Goal: Complete application form

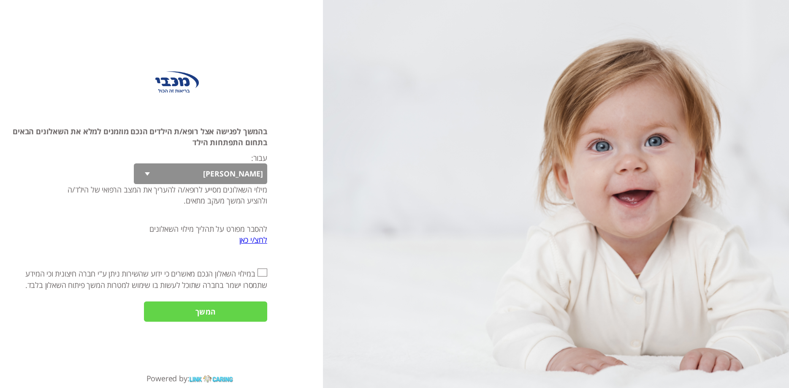
click at [259, 273] on input "אני מאשר\ת את" at bounding box center [262, 272] width 10 height 8
checkbox input "true"
click at [237, 308] on input "המשך" at bounding box center [205, 311] width 123 height 21
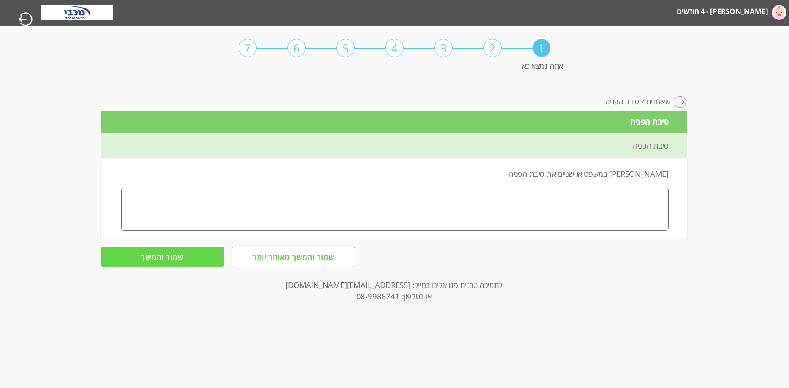
click at [594, 200] on textarea at bounding box center [394, 209] width 547 height 42
type textarea "ילדה פגה (שבוע 35) מעוניינים לבצע מעקב התפתחות"
click at [171, 256] on input "שמור והמשך" at bounding box center [162, 256] width 123 height 21
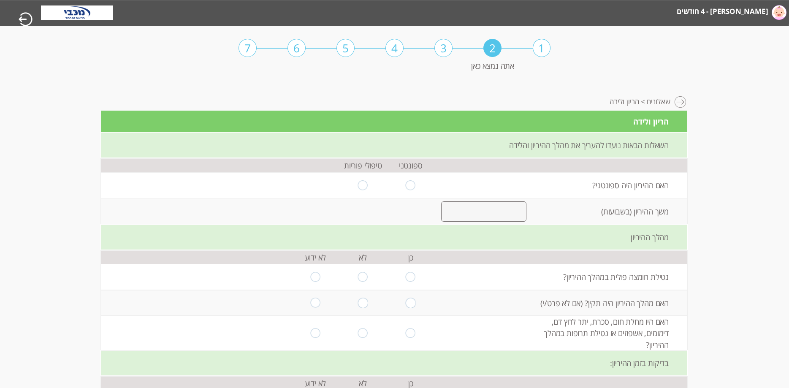
click at [405, 183] on input "radio" at bounding box center [410, 185] width 10 height 10
radio input "true"
click at [485, 214] on input "number" at bounding box center [484, 211] width 86 height 20
type input "35"
click at [593, 216] on td "משך ההיריון (בשבועות)" at bounding box center [610, 211] width 154 height 26
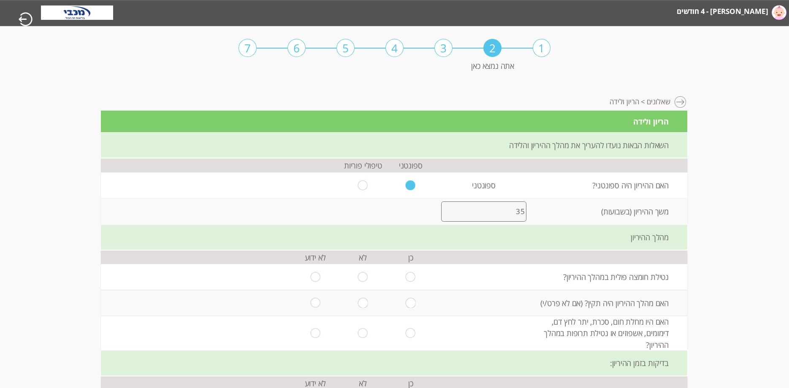
click at [578, 244] on div "מהלך ההיריון" at bounding box center [394, 237] width 586 height 26
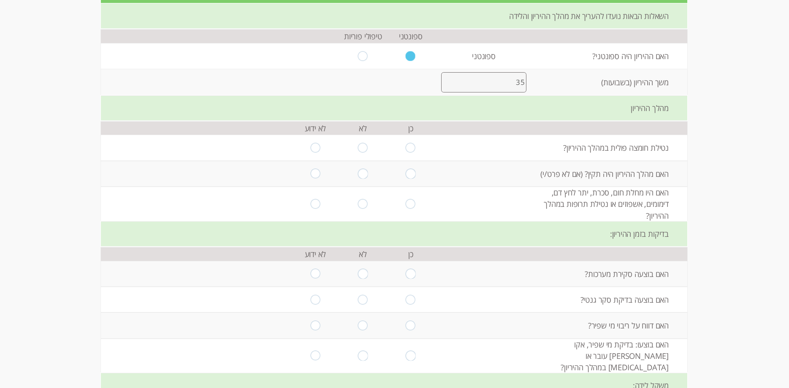
click at [410, 149] on input "radio" at bounding box center [410, 148] width 10 height 10
radio input "true"
click at [361, 174] on input "radio" at bounding box center [363, 174] width 10 height 10
radio input "true"
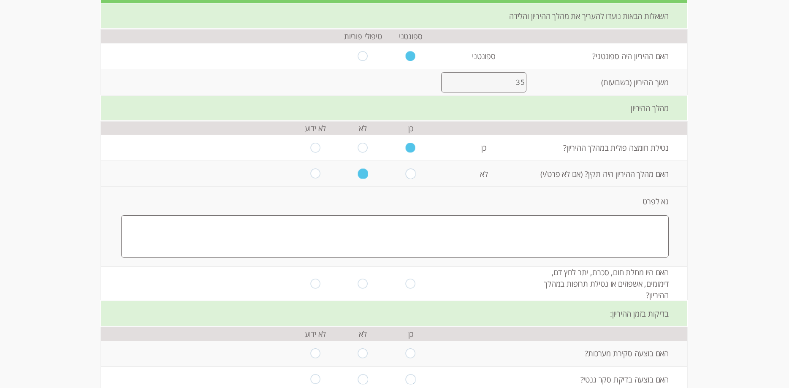
click at [642, 226] on textarea at bounding box center [394, 236] width 547 height 42
type textarea "ה"
type textarea "אישפוזים מרובים בעקבות היפרמזיס, הריון בסיכון ולידה מוקדמת"
click at [407, 282] on input "radio" at bounding box center [410, 283] width 10 height 10
radio input "true"
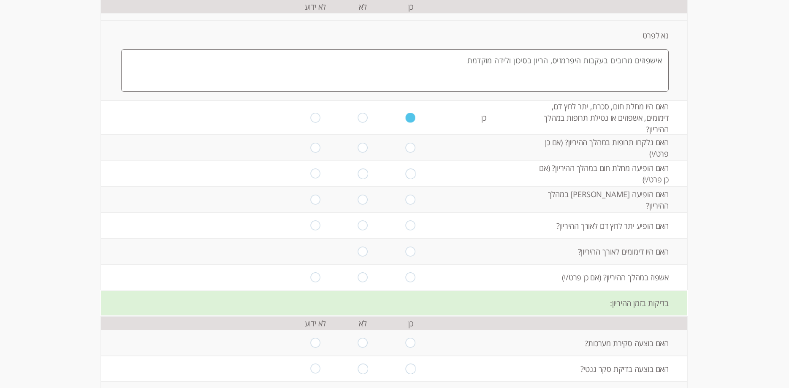
scroll to position [301, 0]
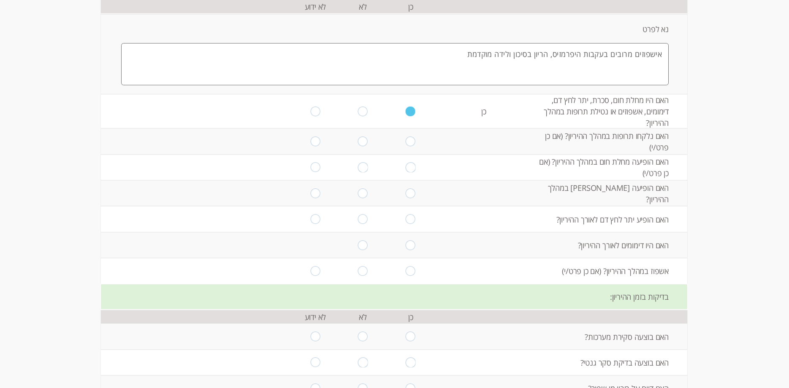
click at [409, 142] on input "radio" at bounding box center [410, 141] width 10 height 10
radio input "true"
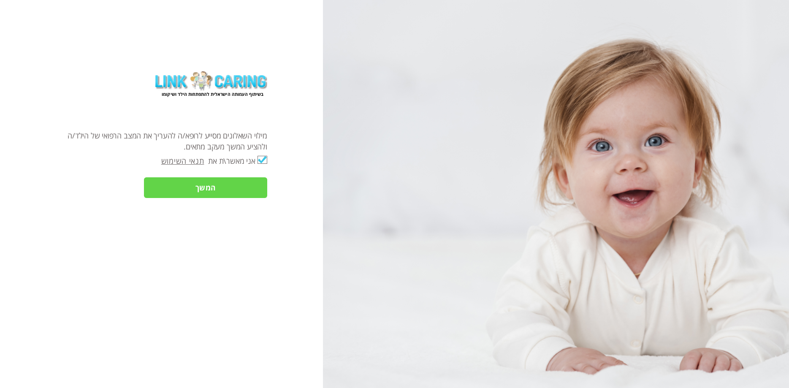
checkbox input "true"
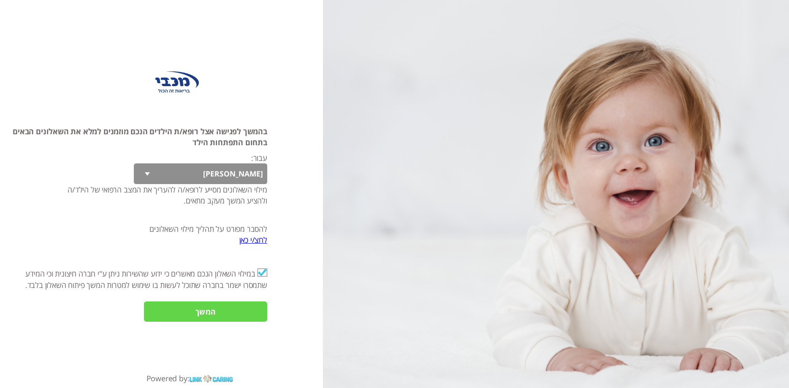
select select "lPnia8z3Cx0npbnd1cNKew%3D%3D"
click at [178, 221] on div "בהמשך לפגישה אצל רופא/ת הילדים הנכם מוזמנים למלא את השאלונים הבאים בתחום התפתחו…" at bounding box center [133, 208] width 267 height 165
click at [134, 163] on select "שקד" at bounding box center [200, 173] width 133 height 21
click at [229, 222] on div "בהמשך לפגישה אצל רופא/ת הילדים הנכם מוזמנים למלא את השאלונים הבאים בתחום התפתחו…" at bounding box center [133, 208] width 267 height 165
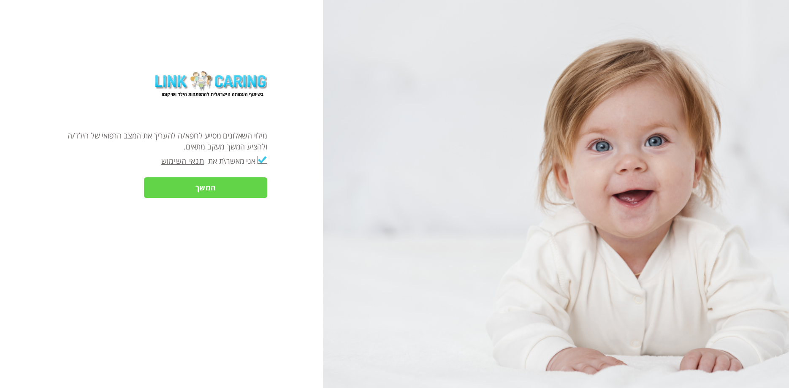
checkbox input "true"
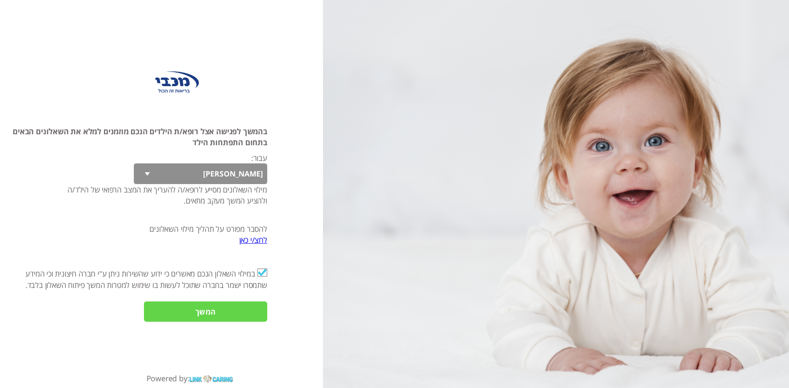
click at [241, 309] on input "המשך" at bounding box center [205, 311] width 123 height 21
